Goal: Task Accomplishment & Management: Manage account settings

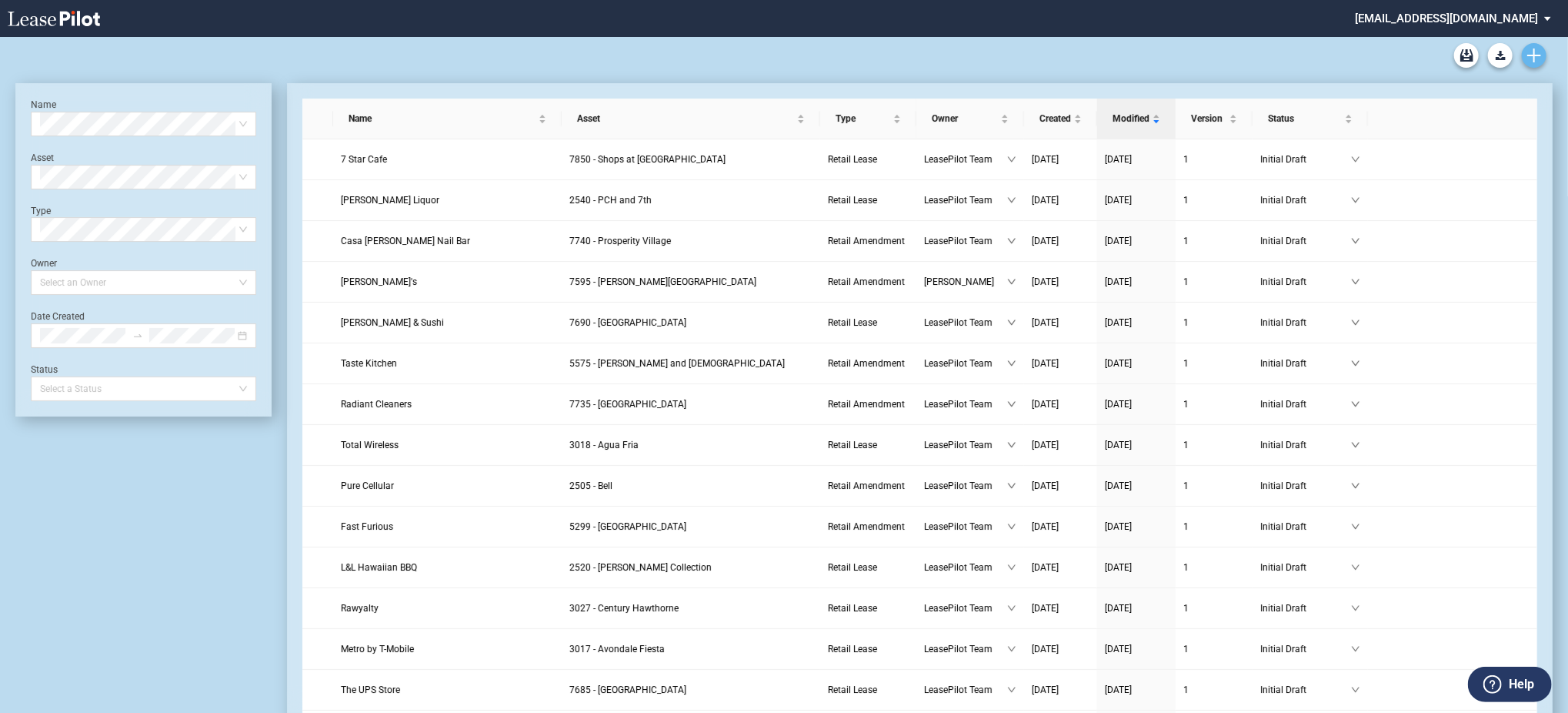
click at [1531, 67] on link "Create new document" at bounding box center [1533, 54] width 25 height 25
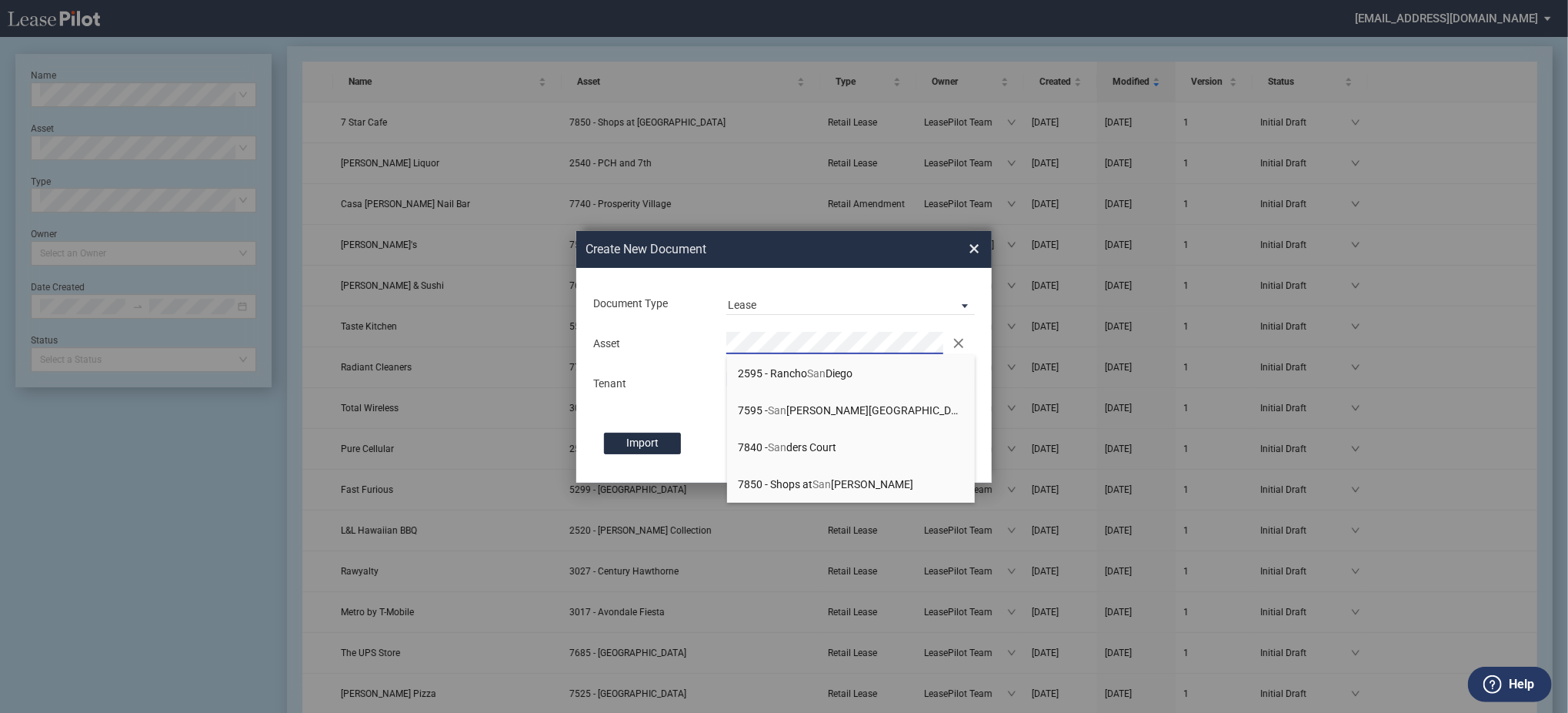
click at [796, 490] on span "7850 - Shops at San Marco" at bounding box center [826, 484] width 175 height 13
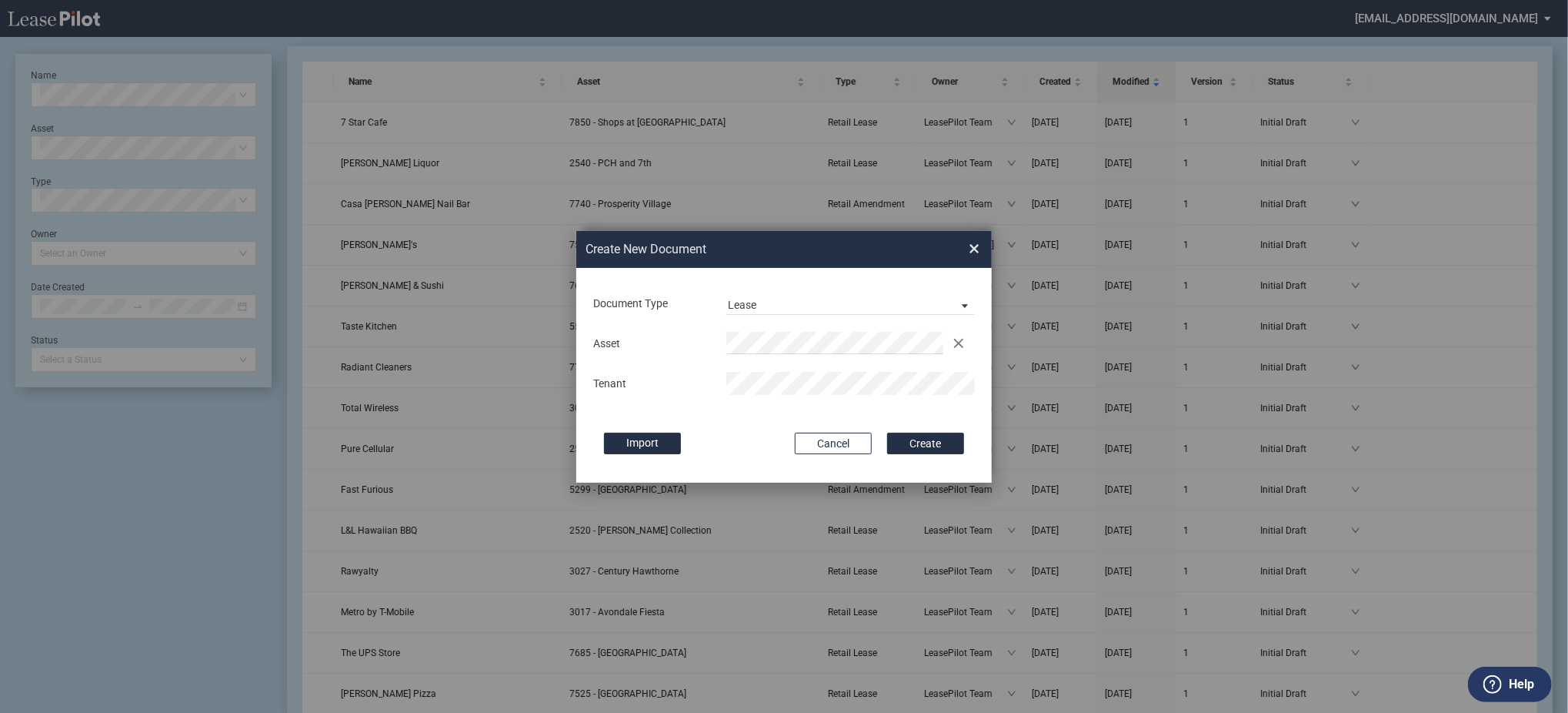
click at [887, 432] on button "Create" at bounding box center [925, 443] width 77 height 22
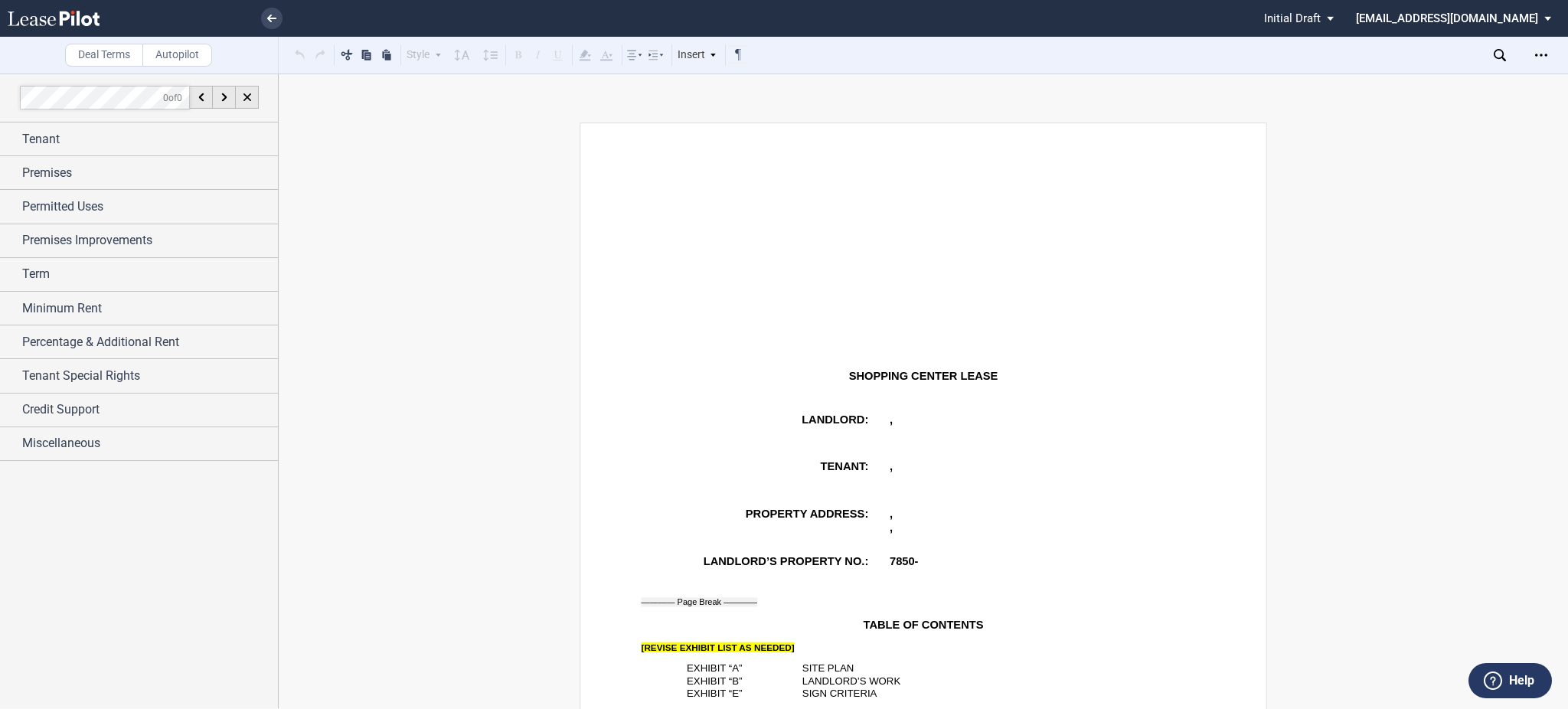
click at [1545, 51] on icon "Open Lease options menu" at bounding box center [1541, 55] width 13 height 13
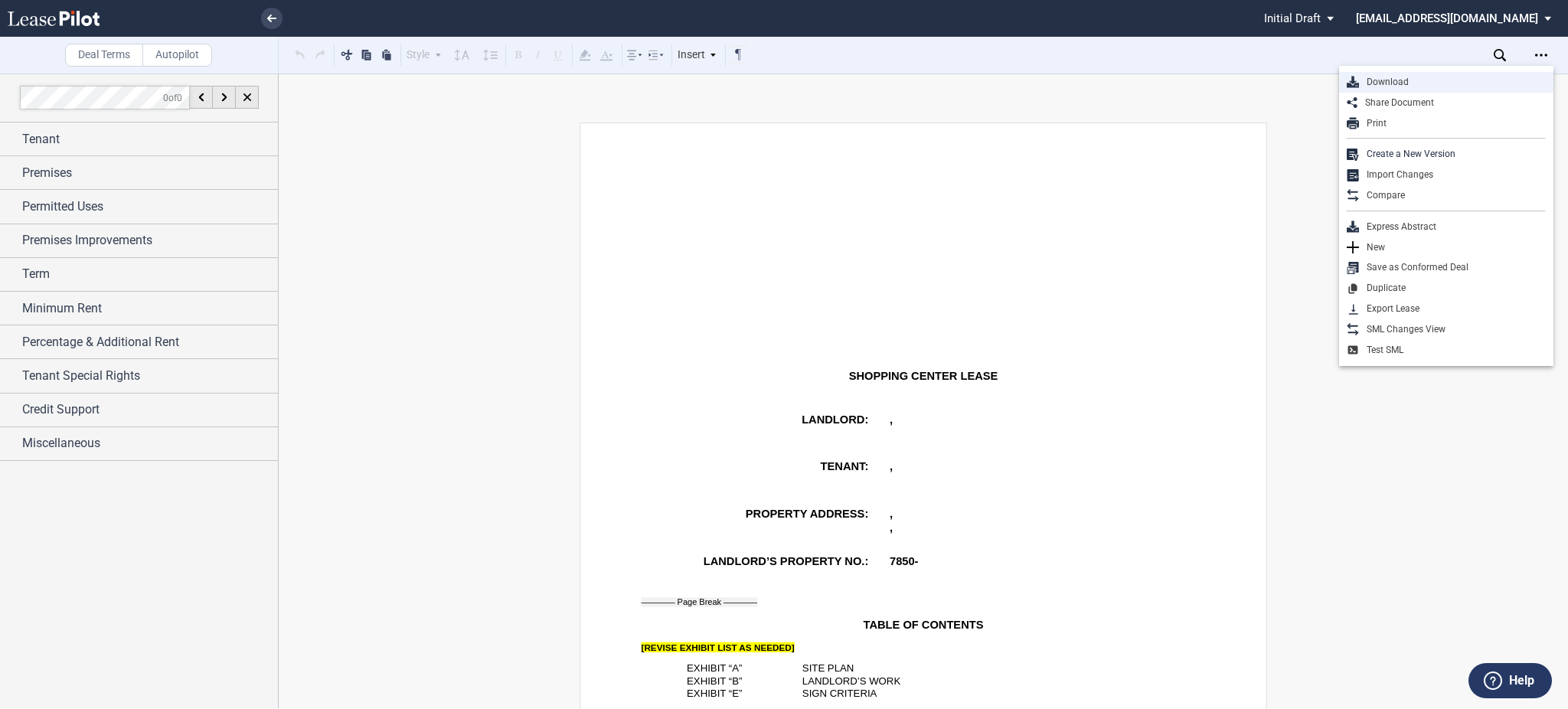
click at [1392, 86] on div "Download" at bounding box center [1451, 82] width 187 height 13
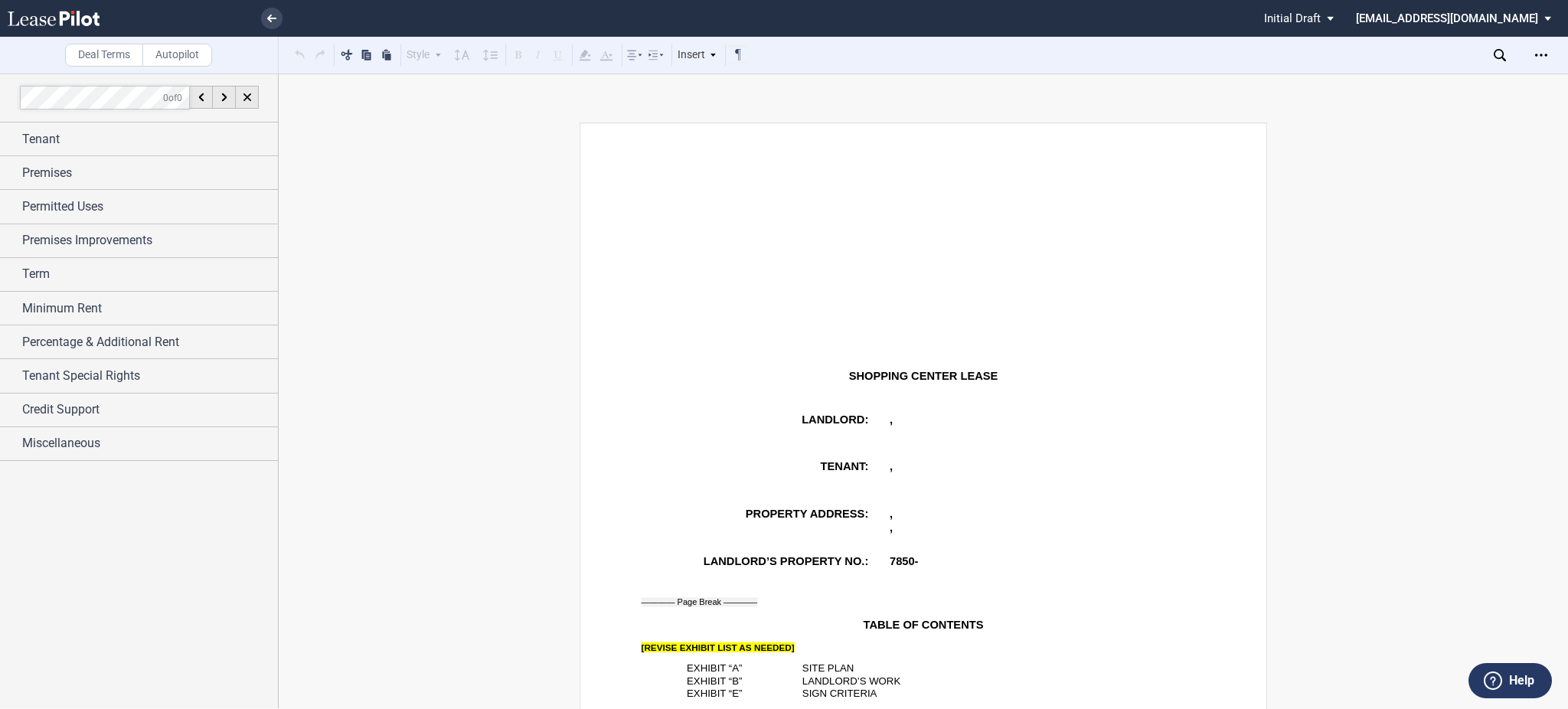
click at [873, 253] on p "﻿" at bounding box center [923, 253] width 565 height 10
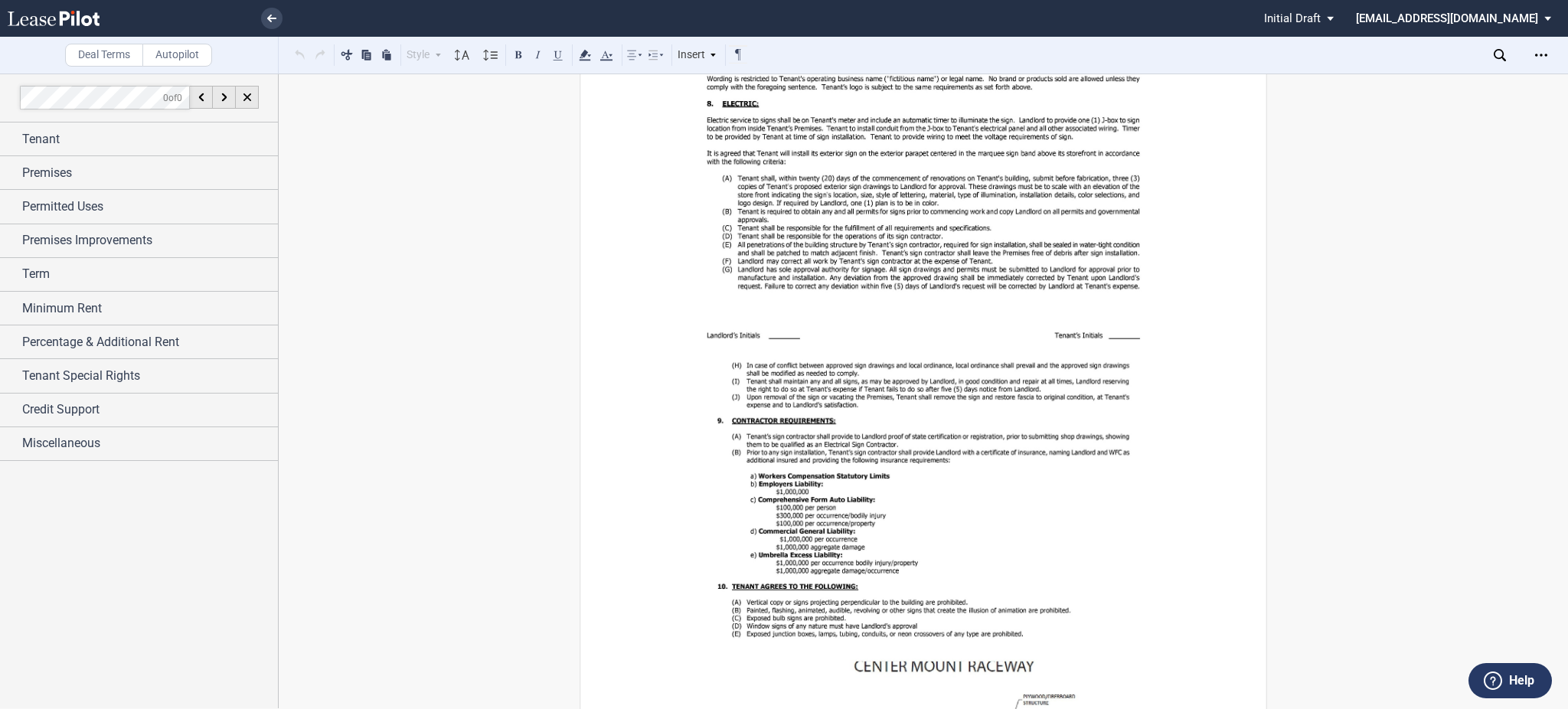
scroll to position [17931, 0]
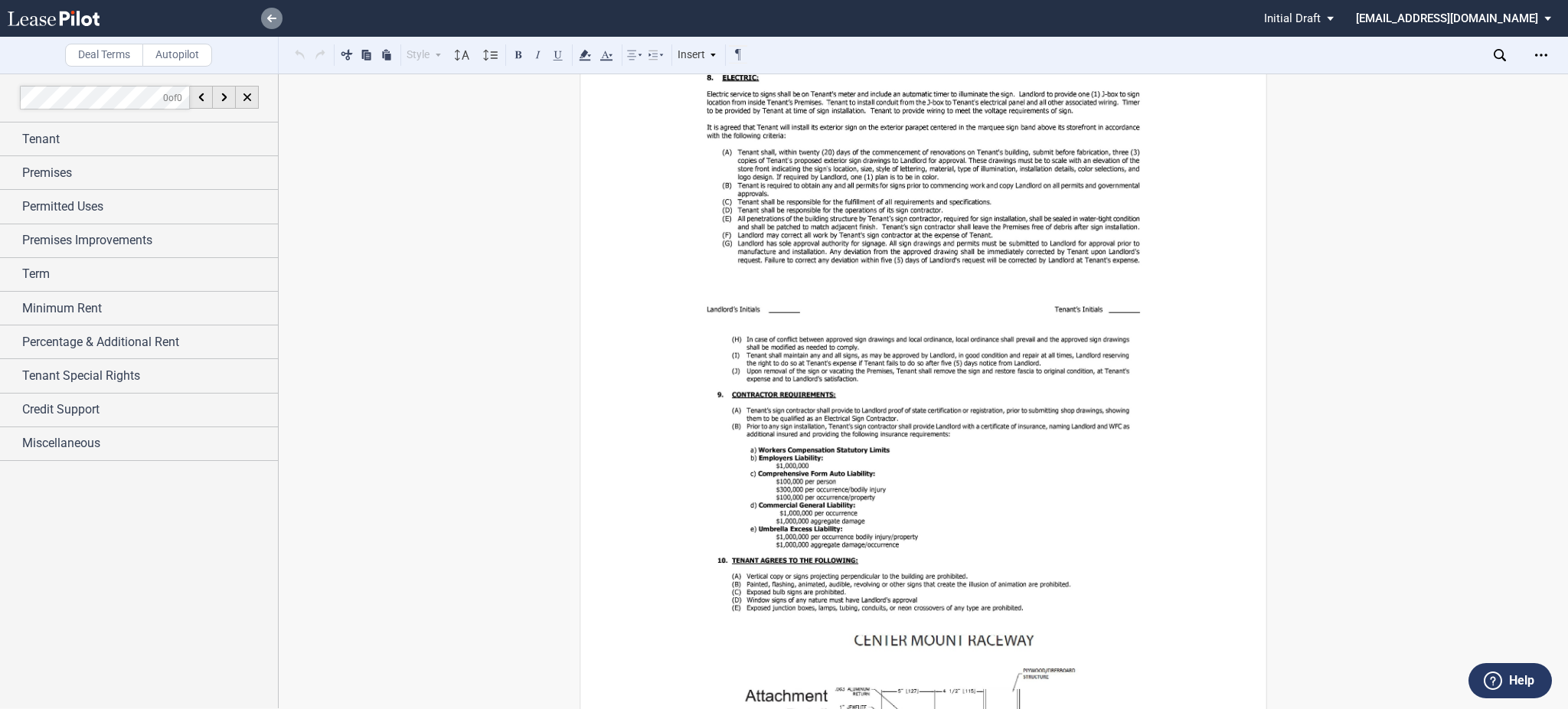
click at [265, 24] on link at bounding box center [272, 18] width 22 height 22
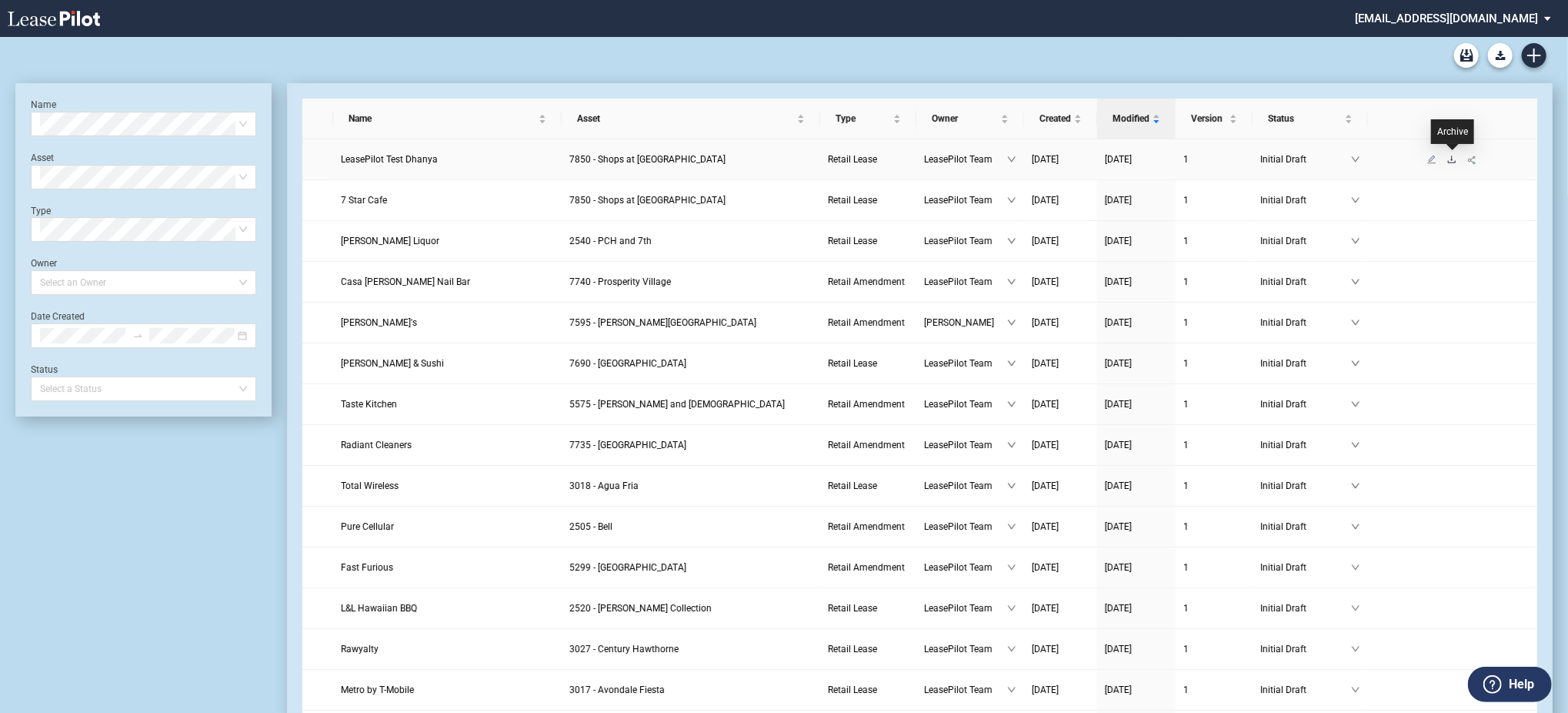
click at [1453, 154] on icon "download" at bounding box center [1452, 159] width 9 height 9
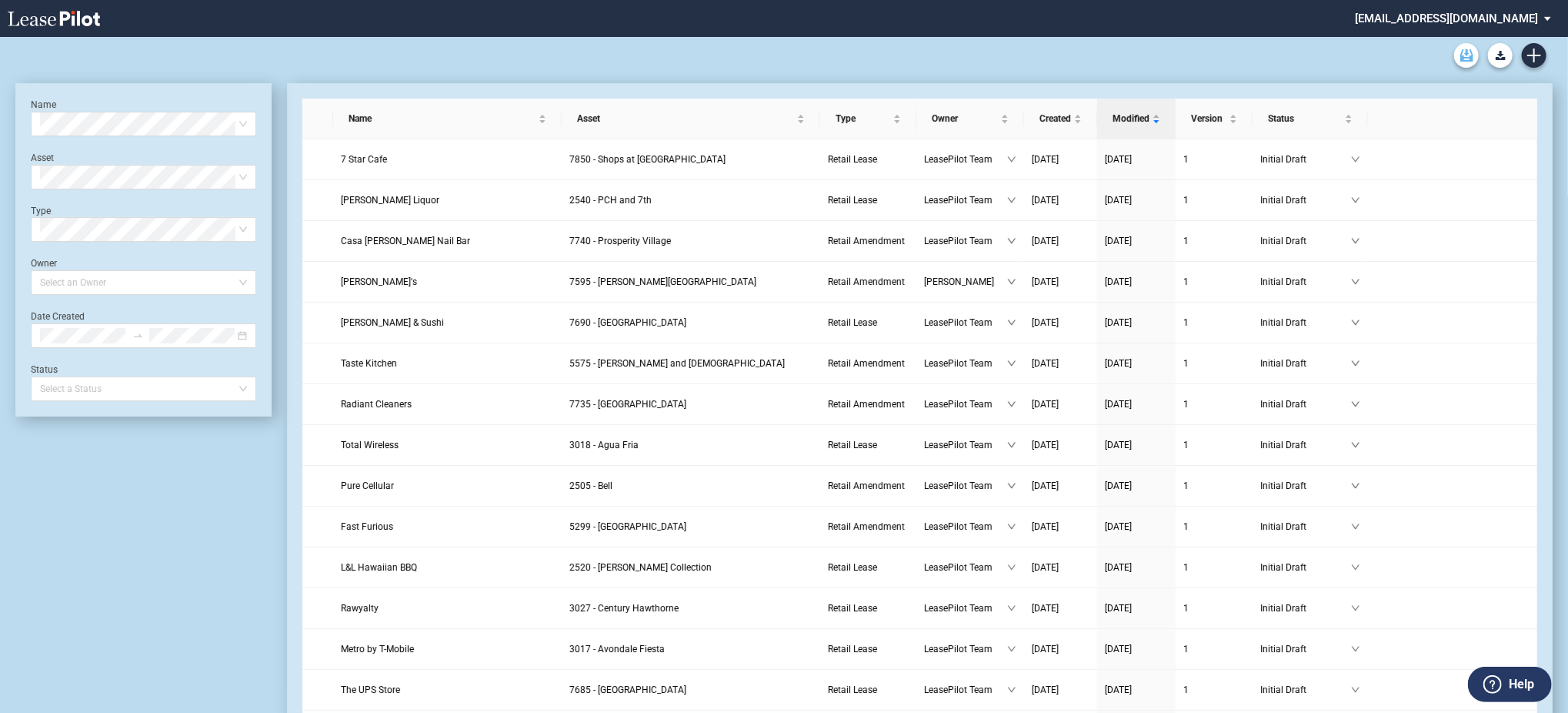
click at [1465, 54] on icon "Archive" at bounding box center [1466, 55] width 13 height 13
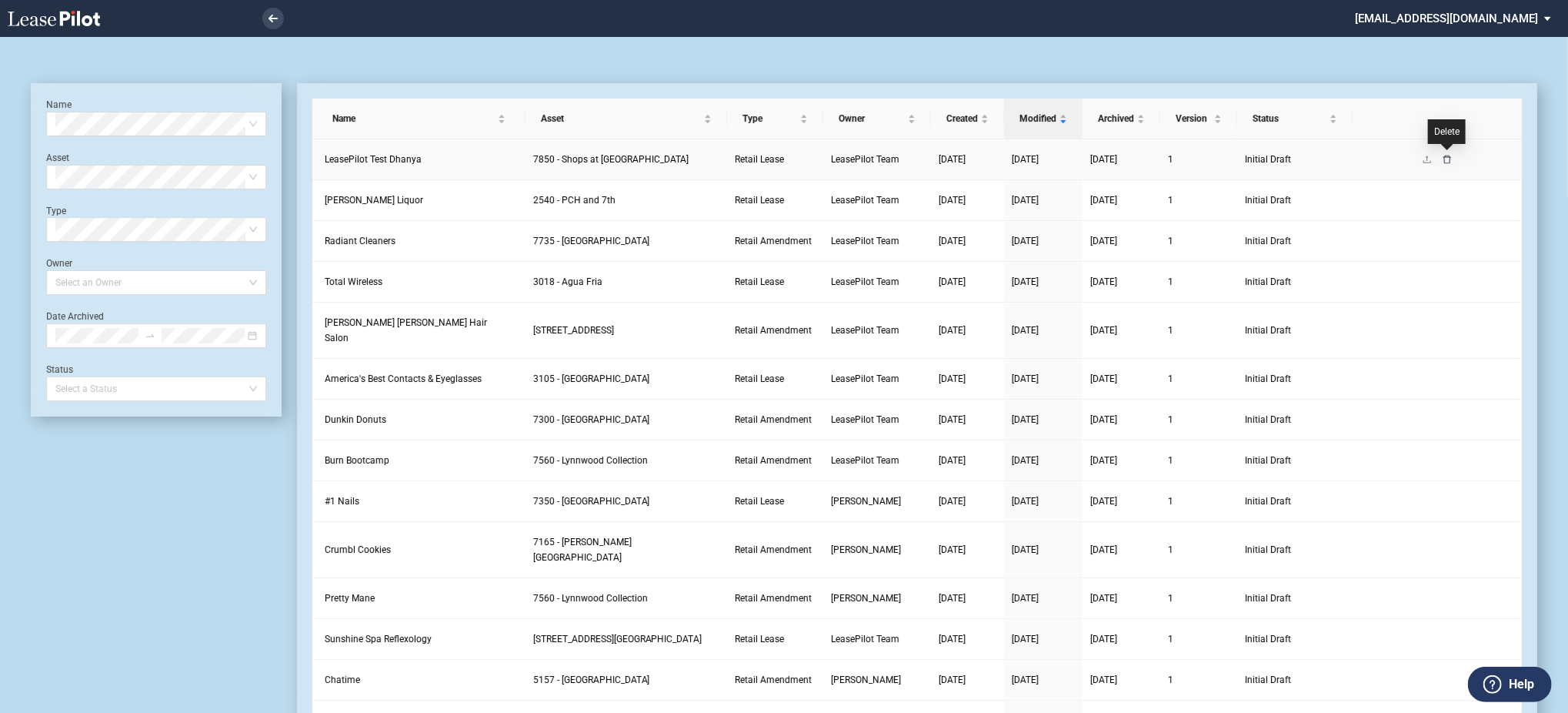
click at [1450, 154] on icon "delete" at bounding box center [1447, 159] width 9 height 9
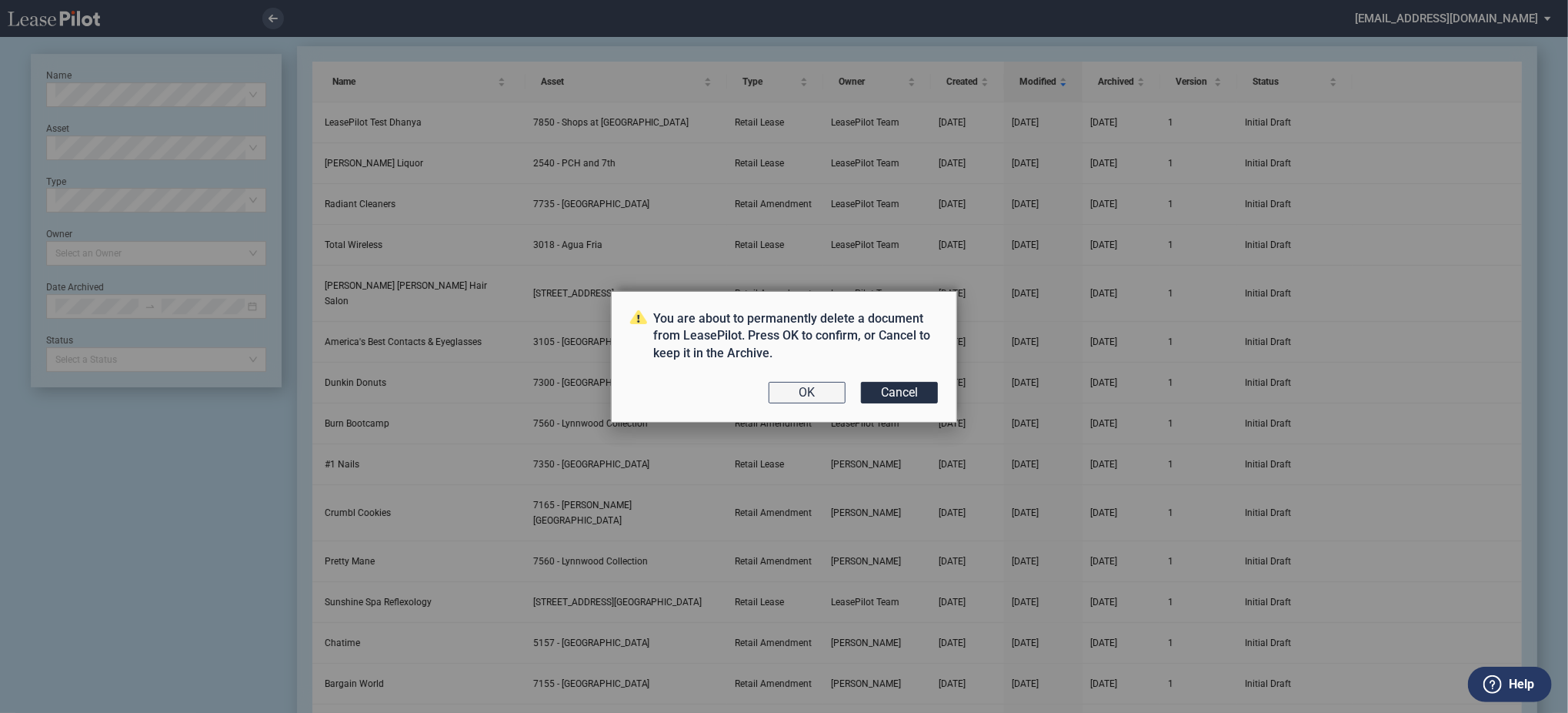
click at [816, 390] on button "OK" at bounding box center [807, 392] width 77 height 22
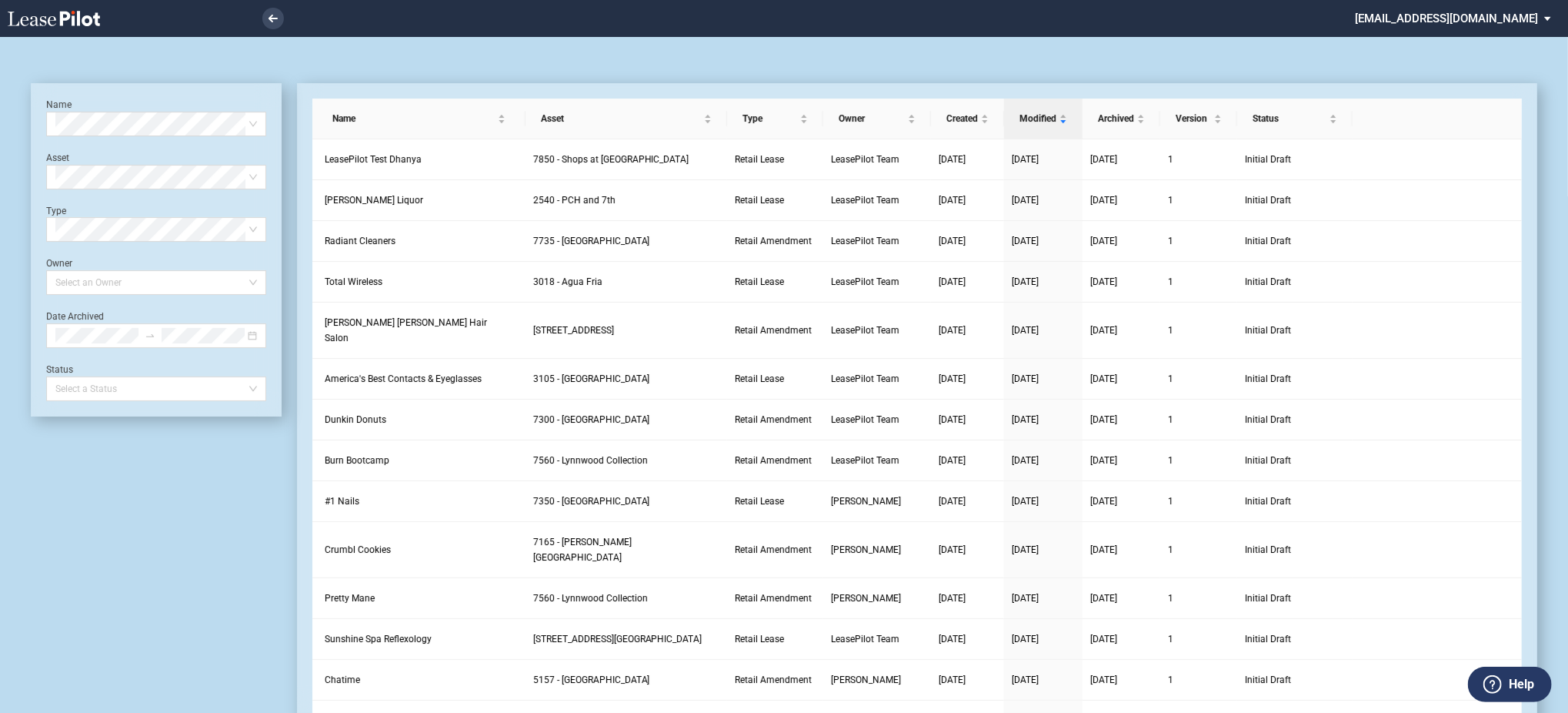
scroll to position [37, 0]
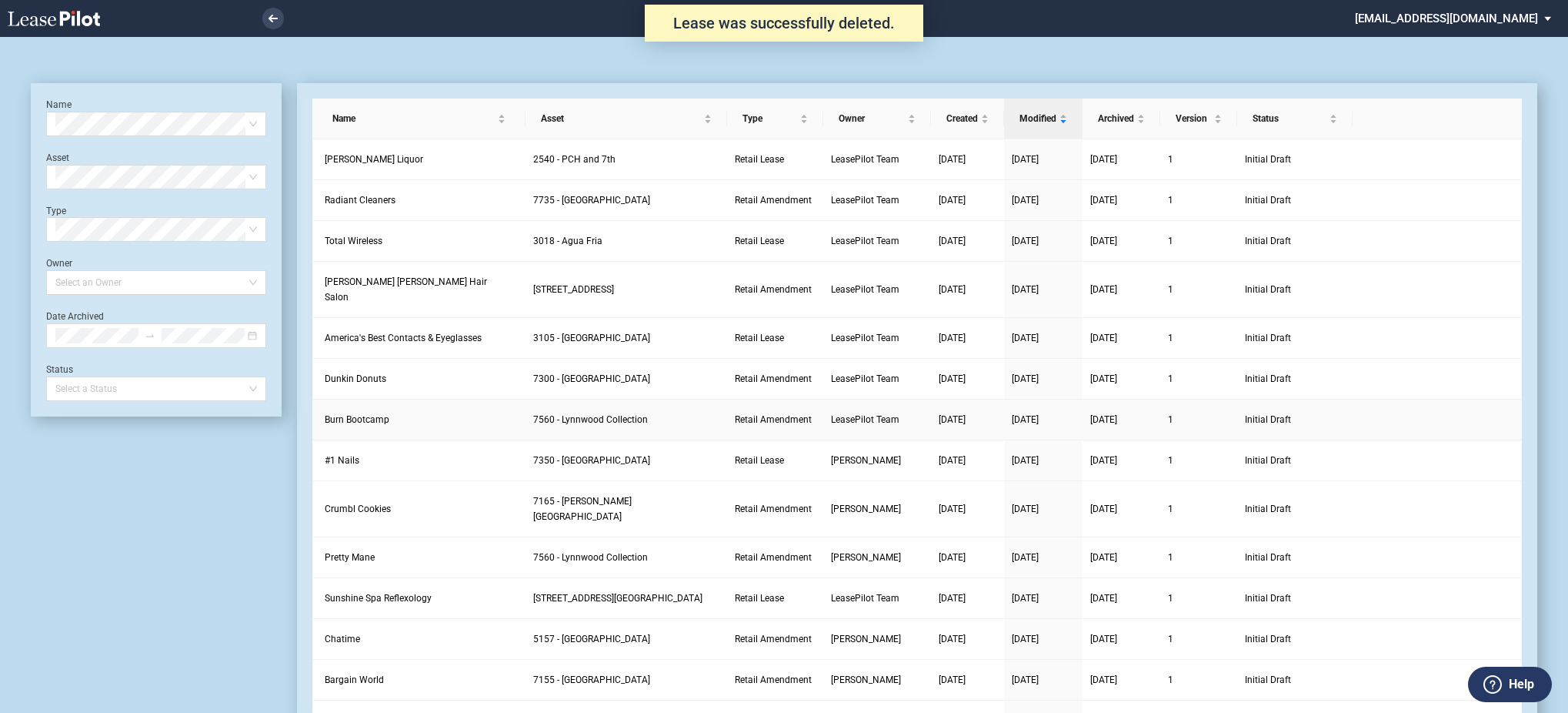
scroll to position [37, 0]
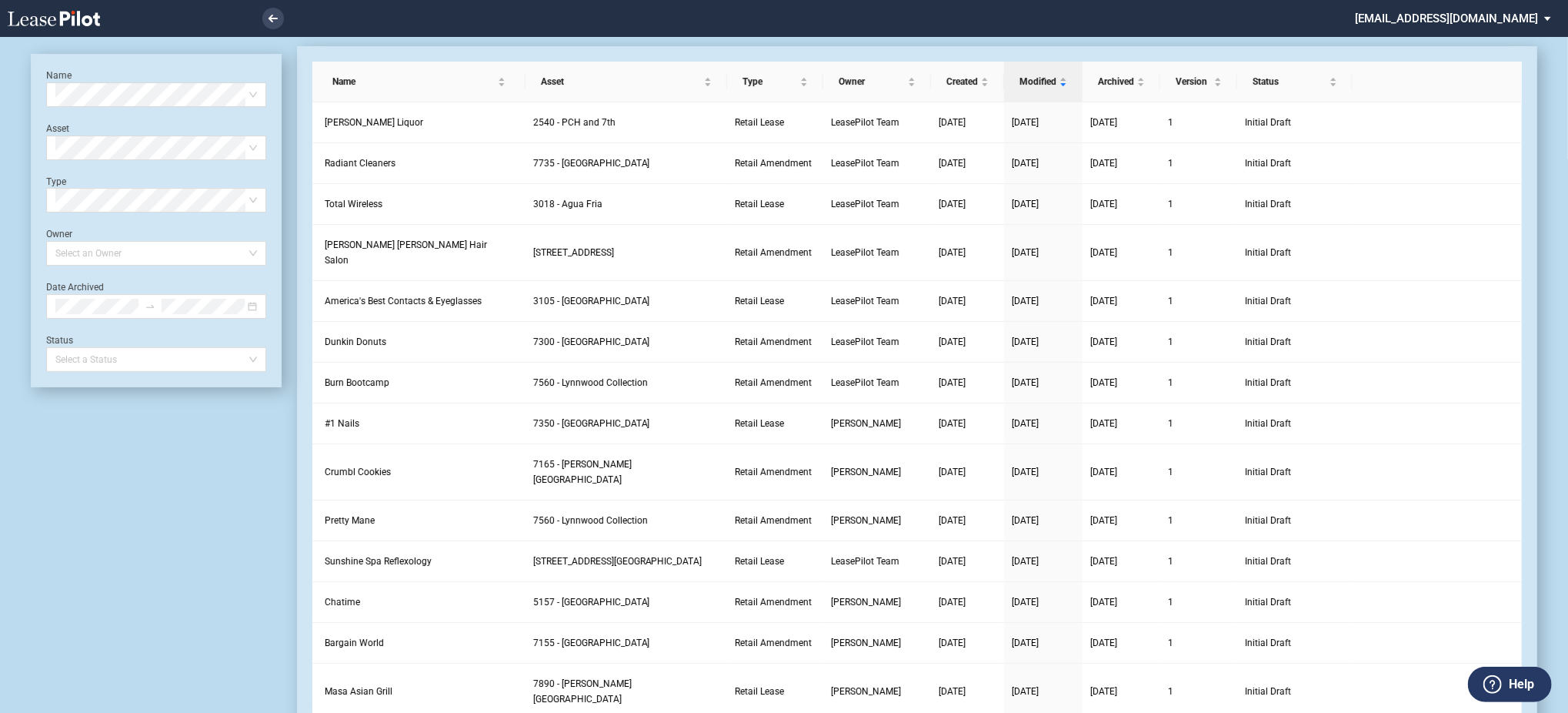
click at [71, 18] on icon at bounding box center [54, 18] width 93 height 15
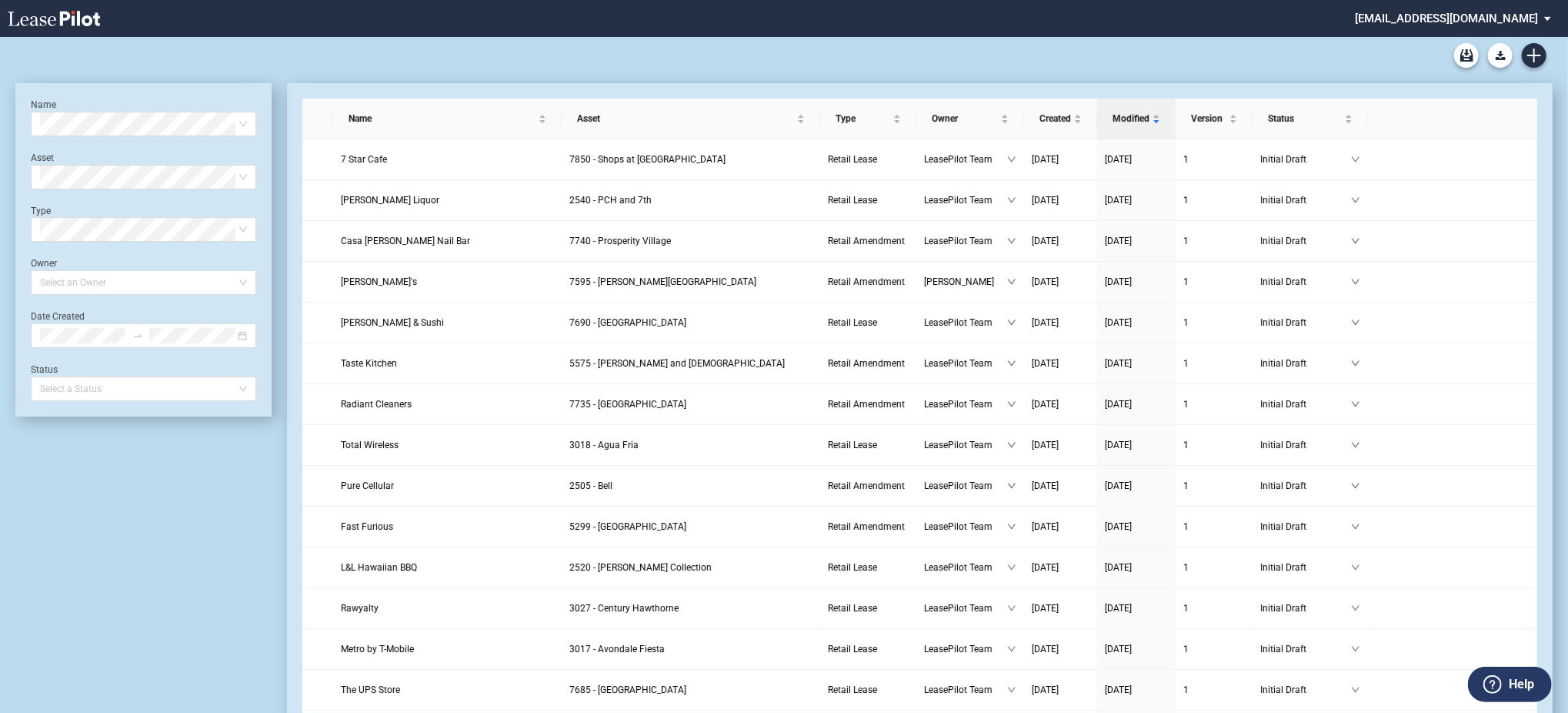
click at [88, 104] on div "Name Select name" at bounding box center [143, 117] width 225 height 38
click at [86, 136] on div "Name Select name Asset Select Asset Type Select Type Owner Select an Owner Date…" at bounding box center [143, 249] width 225 height 302
click at [1455, 11] on md-select "[EMAIL_ADDRESS][DOMAIN_NAME] Change Password 2-Factor Authentication Sign Out" at bounding box center [1459, 17] width 211 height 35
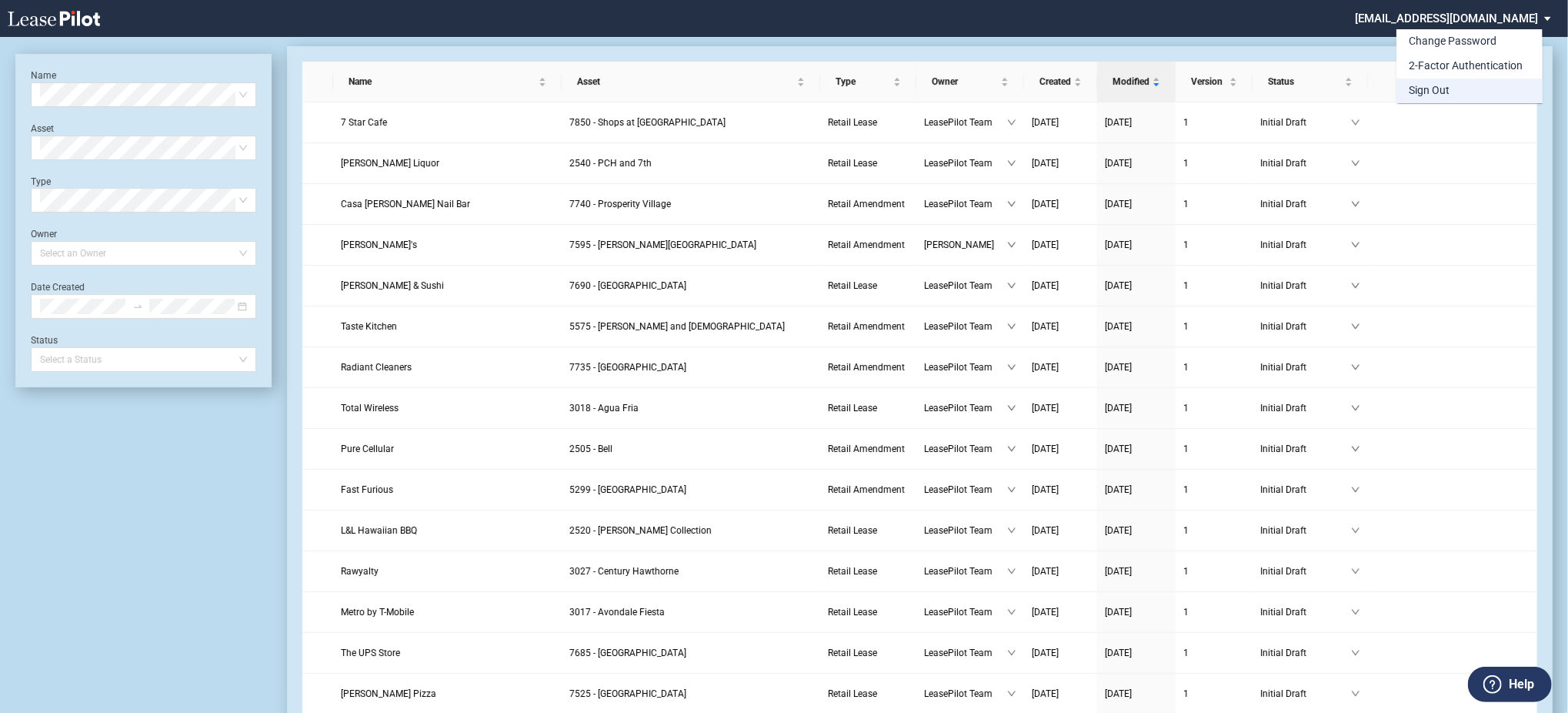
click at [1460, 96] on md-option "Sign Out" at bounding box center [1469, 90] width 146 height 25
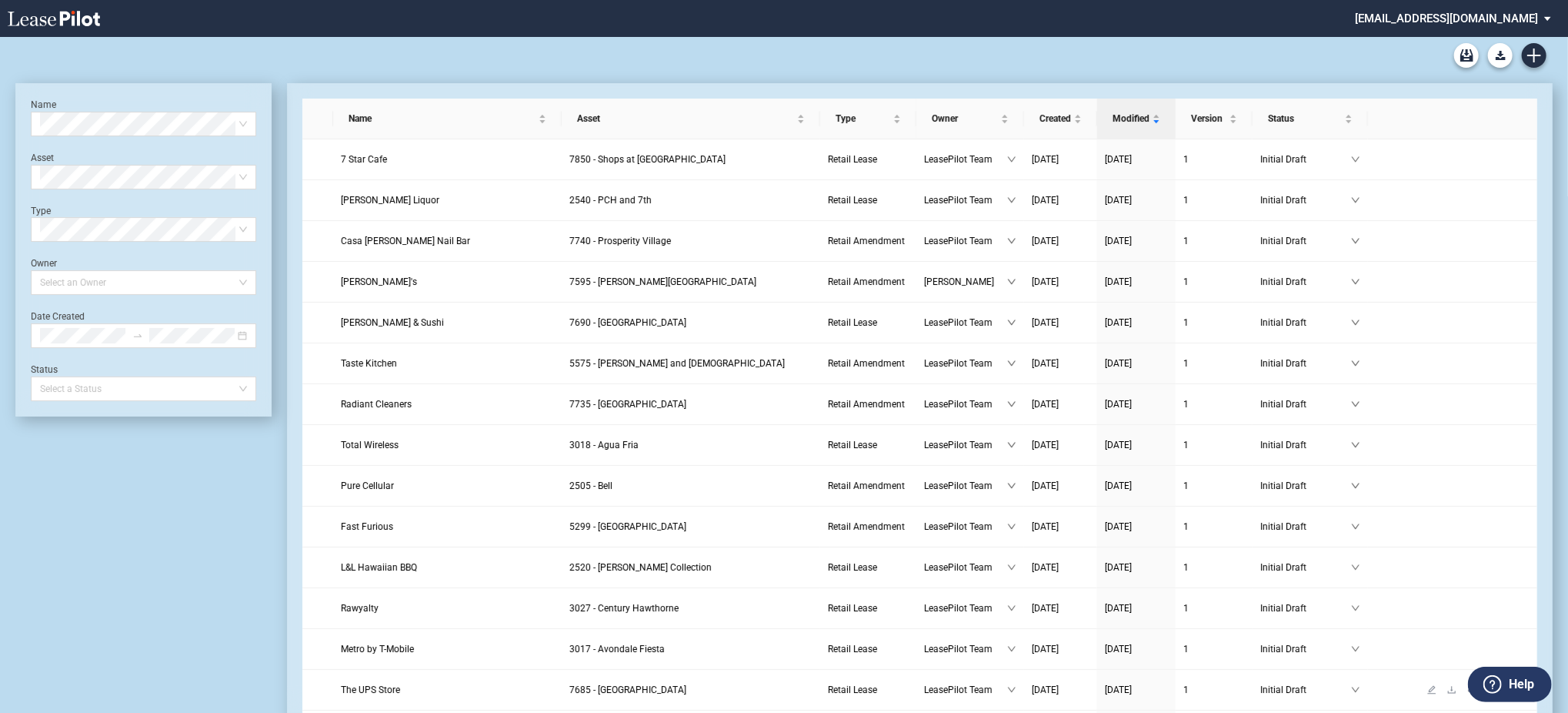
scroll to position [37, 0]
